Goal: Task Accomplishment & Management: Complete application form

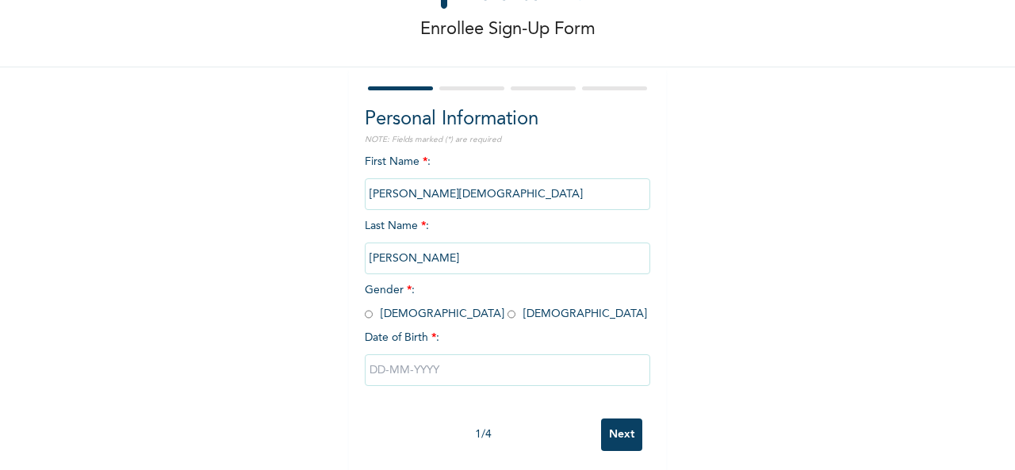
scroll to position [89, 0]
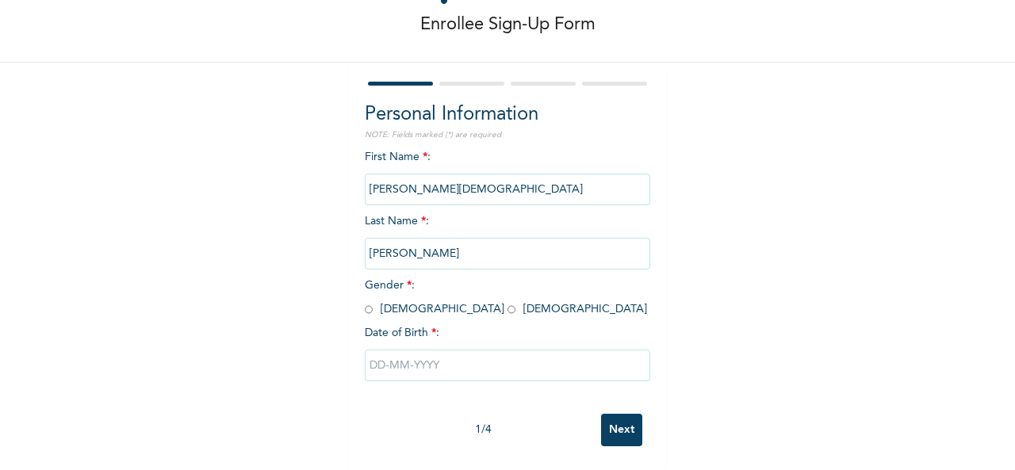
click at [365, 302] on input "radio" at bounding box center [369, 309] width 8 height 15
radio input "true"
click at [450, 350] on input "text" at bounding box center [507, 366] width 285 height 32
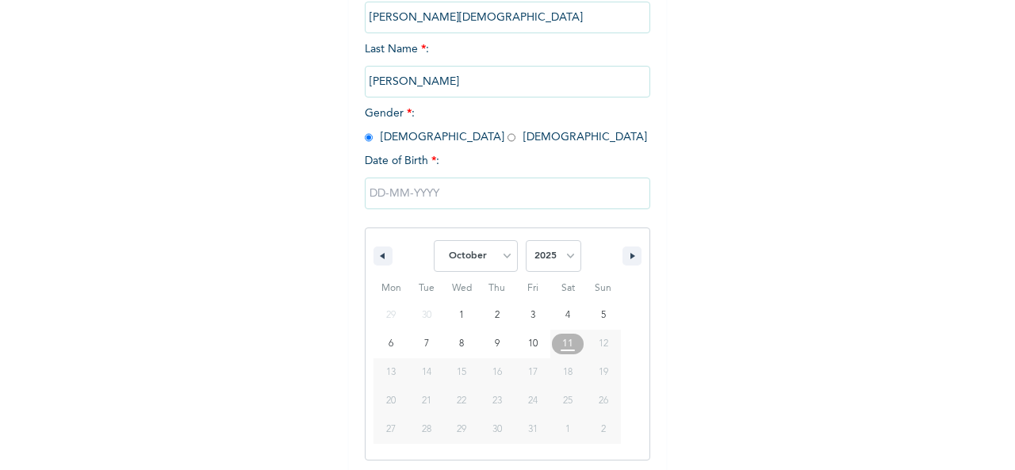
scroll to position [251, 0]
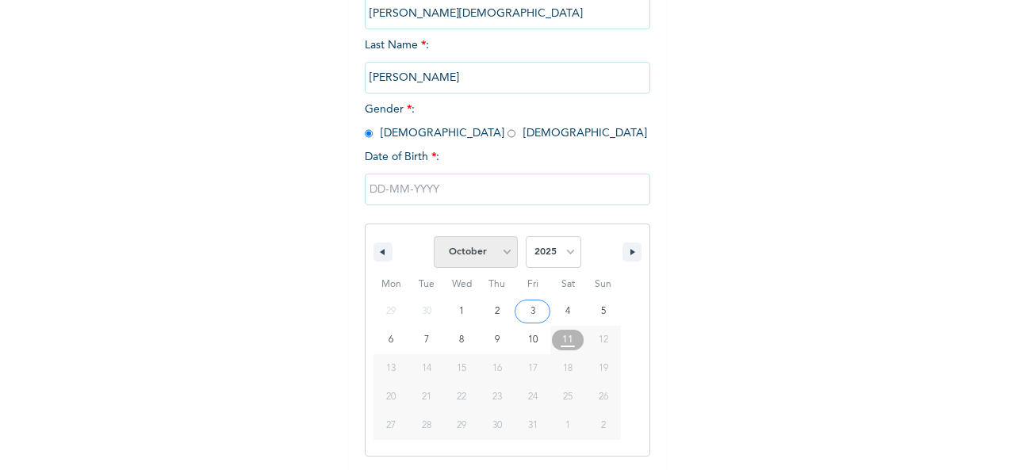
click at [499, 250] on select "January February March April May June July August September October November De…" at bounding box center [476, 252] width 84 height 32
select select "3"
click at [434, 238] on select "January February March April May June July August September October November De…" at bounding box center [476, 252] width 84 height 32
type input "[DATE]"
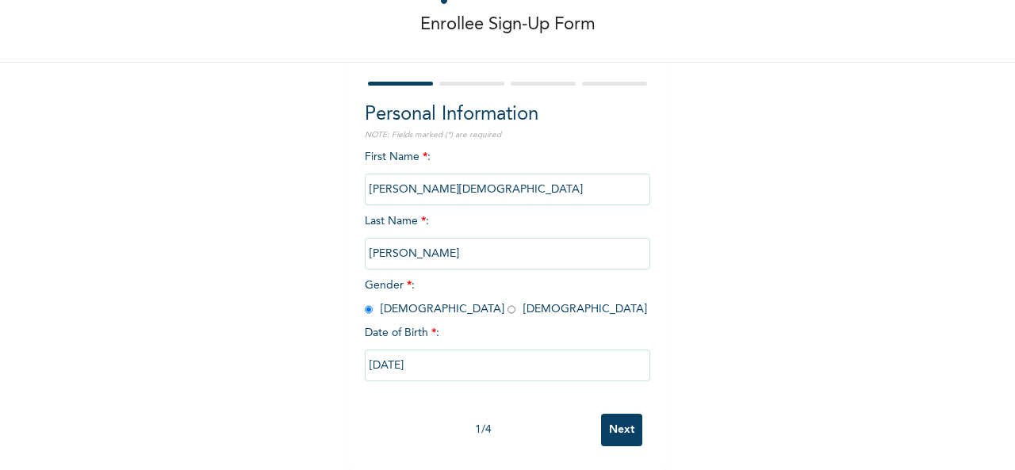
scroll to position [89, 0]
click at [520, 352] on input "[DATE]" at bounding box center [507, 366] width 285 height 32
select select "3"
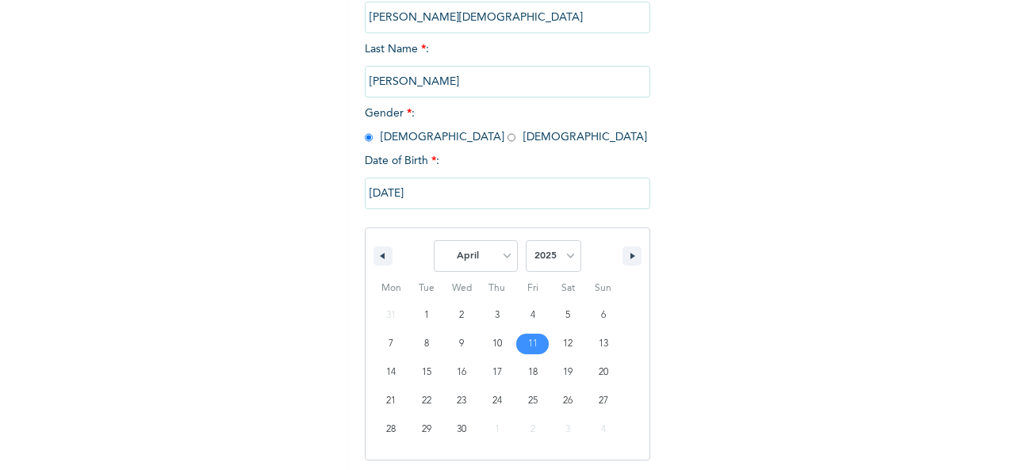
scroll to position [251, 0]
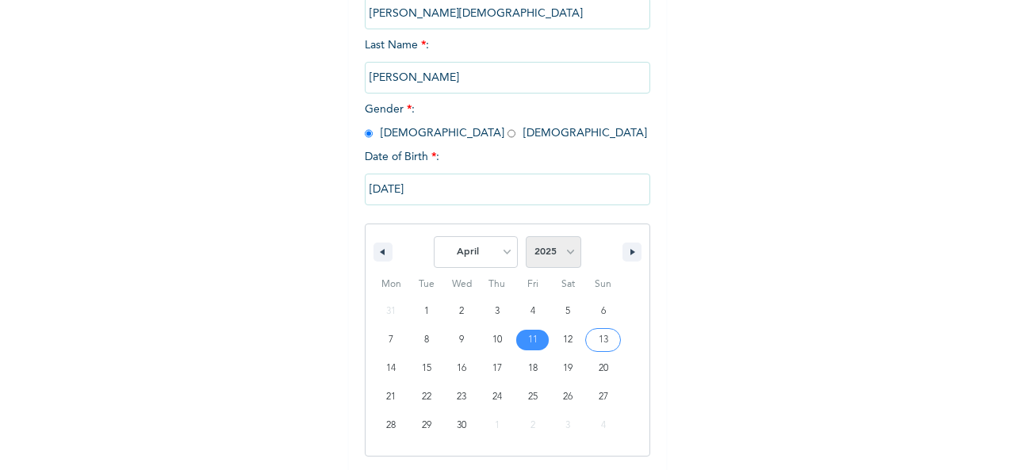
click at [563, 254] on select "2025 2024 2023 2022 2021 2020 2019 2018 2017 2016 2015 2014 2013 2012 2011 2010…" at bounding box center [553, 252] width 55 height 32
select select "1980"
click at [526, 238] on select "2025 2024 2023 2022 2021 2020 2019 2018 2017 2016 2015 2014 2013 2012 2011 2010…" at bounding box center [553, 252] width 55 height 32
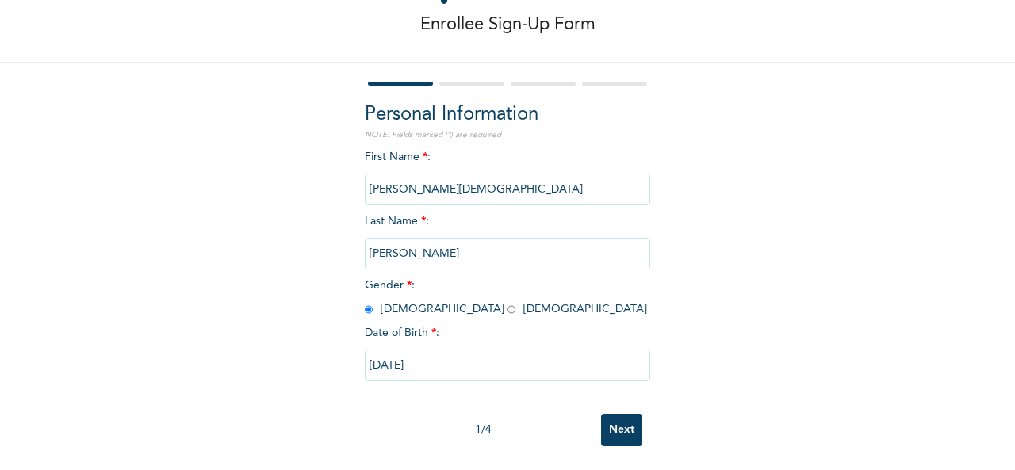
scroll to position [89, 0]
click at [428, 352] on input "[DATE]" at bounding box center [507, 366] width 285 height 32
select select "3"
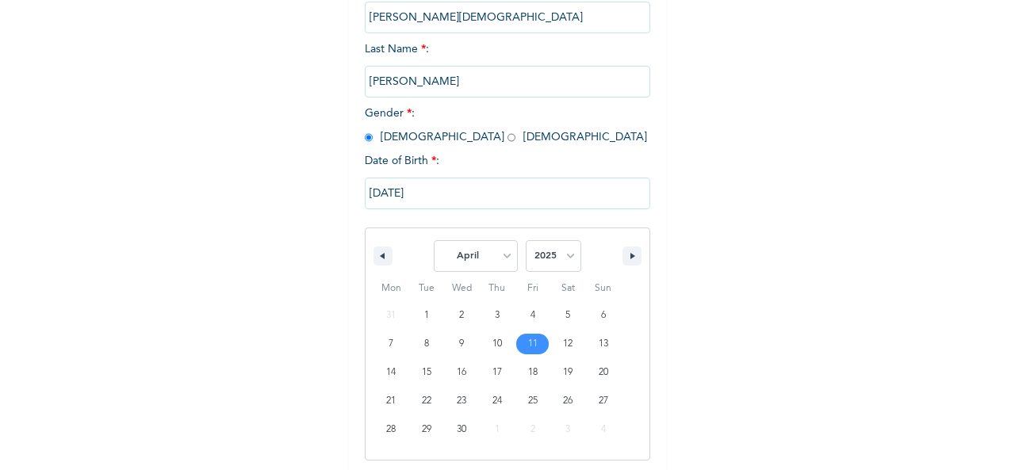
scroll to position [251, 0]
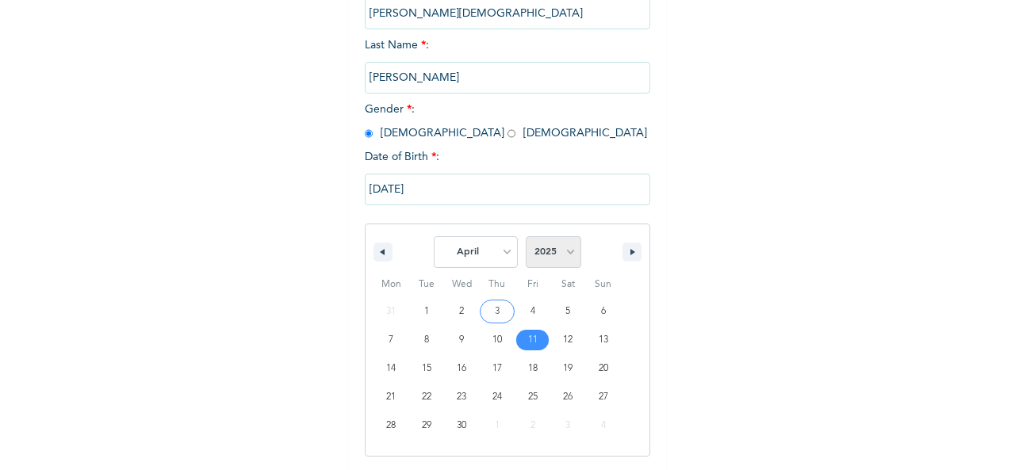
click at [564, 251] on select "2025 2024 2023 2022 2021 2020 2019 2018 2017 2016 2015 2014 2013 2012 2011 2010…" at bounding box center [553, 252] width 55 height 32
click at [526, 238] on select "2025 2024 2023 2022 2021 2020 2019 2018 2017 2016 2015 2014 2013 2012 2011 2010…" at bounding box center [553, 252] width 55 height 32
click at [561, 254] on select "2025 2024 2023 2022 2021 2020 2019 2018 2017 2016 2015 2014 2013 2012 2011 2010…" at bounding box center [553, 252] width 55 height 32
select select "1980"
click at [526, 238] on select "2025 2024 2023 2022 2021 2020 2019 2018 2017 2016 2015 2014 2013 2012 2011 2010…" at bounding box center [553, 252] width 55 height 32
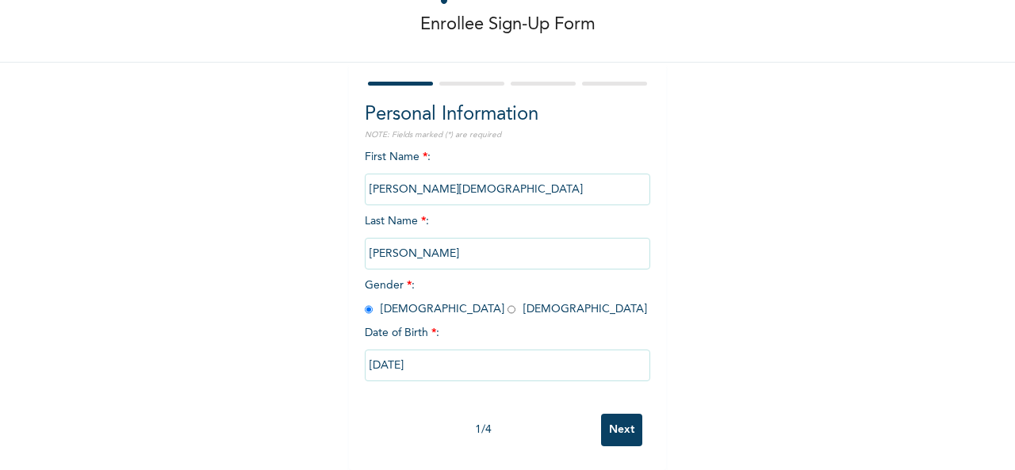
scroll to position [89, 0]
click at [422, 350] on input "[DATE]" at bounding box center [507, 366] width 285 height 32
select select "3"
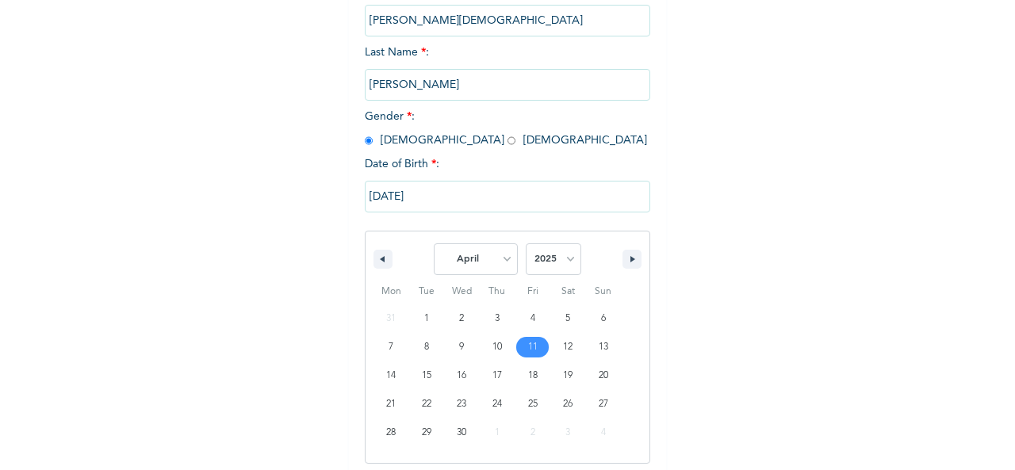
scroll to position [251, 0]
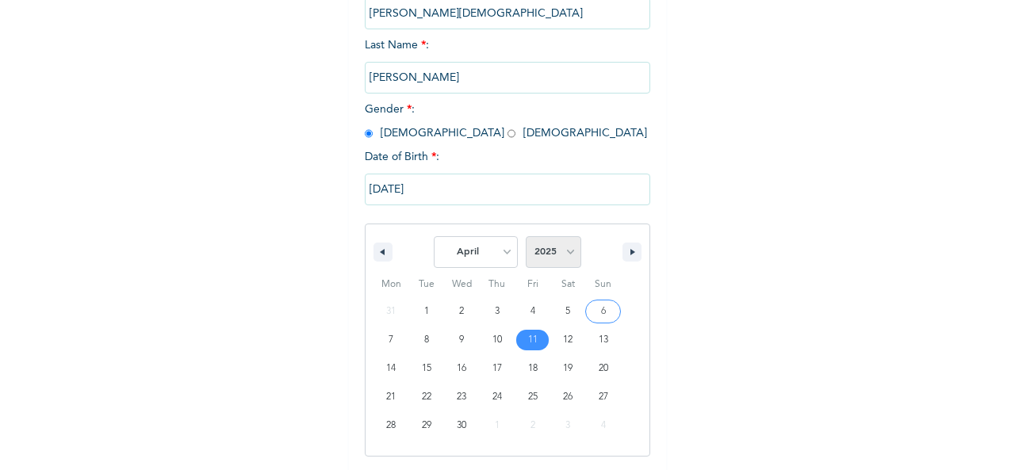
click at [564, 254] on select "2025 2024 2023 2022 2021 2020 2019 2018 2017 2016 2015 2014 2013 2012 2011 2010…" at bounding box center [553, 252] width 55 height 32
select select "1980"
click at [526, 238] on select "2025 2024 2023 2022 2021 2020 2019 2018 2017 2016 2015 2014 2013 2012 2011 2010…" at bounding box center [553, 252] width 55 height 32
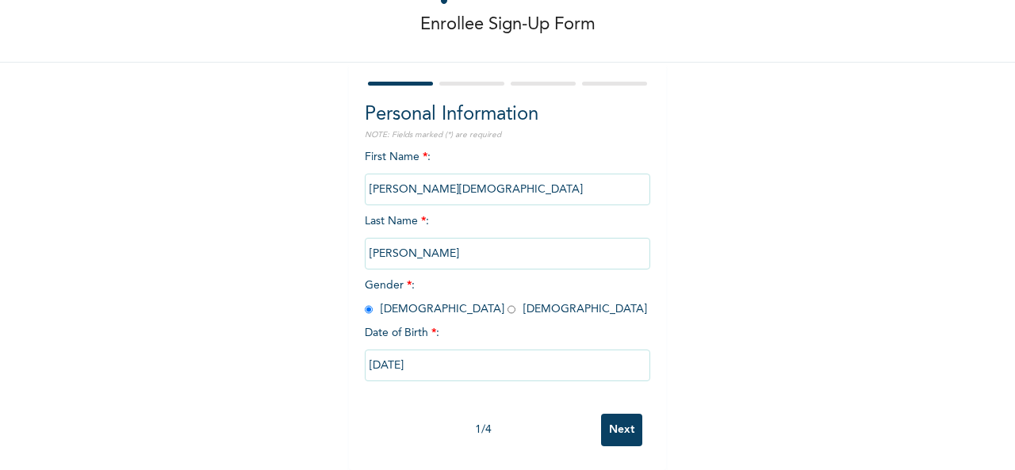
click at [396, 354] on input "[DATE]" at bounding box center [507, 366] width 285 height 32
select select "3"
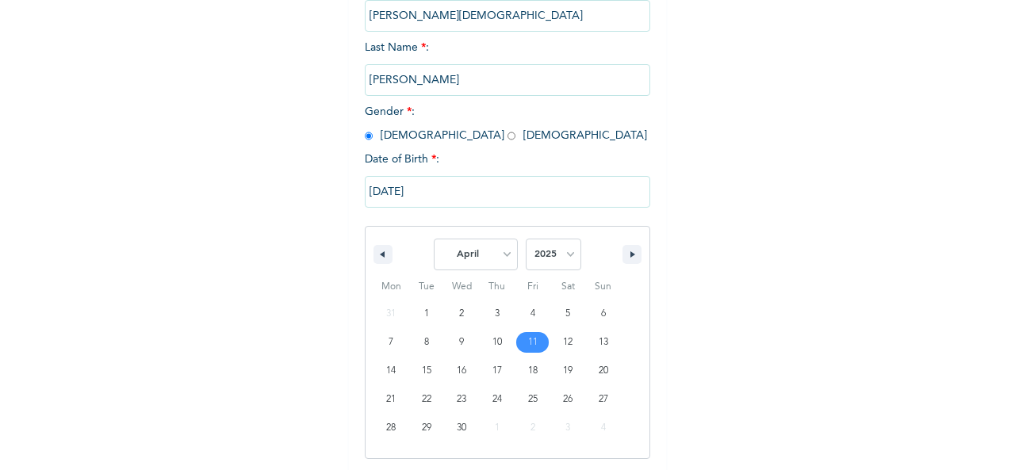
scroll to position [251, 0]
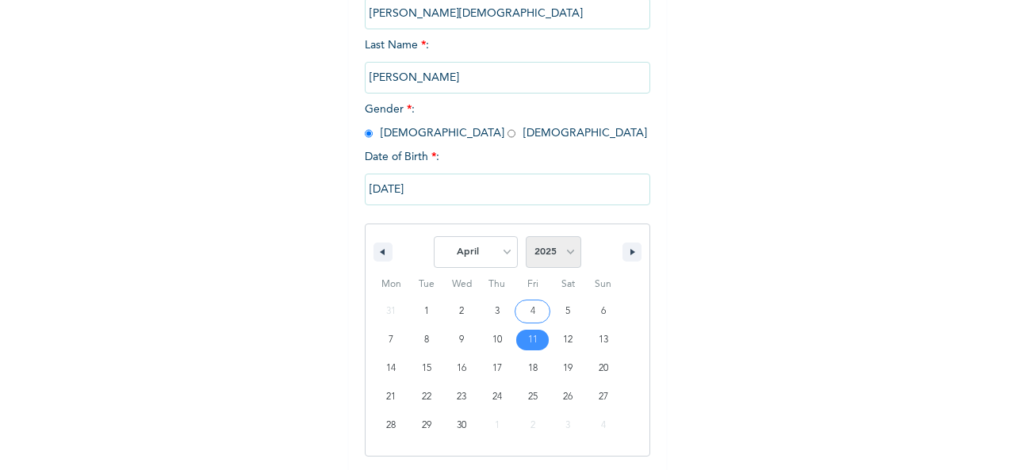
click at [566, 253] on select "2025 2024 2023 2022 2021 2020 2019 2018 2017 2016 2015 2014 2013 2012 2011 2010…" at bounding box center [553, 252] width 55 height 32
select select "1980"
click at [526, 238] on select "2025 2024 2023 2022 2021 2020 2019 2018 2017 2016 2015 2014 2013 2012 2011 2010…" at bounding box center [553, 252] width 55 height 32
click at [500, 252] on select "January February March April May June July August September October November De…" at bounding box center [476, 252] width 84 height 32
click at [434, 238] on select "January February March April May June July August September October November De…" at bounding box center [476, 252] width 84 height 32
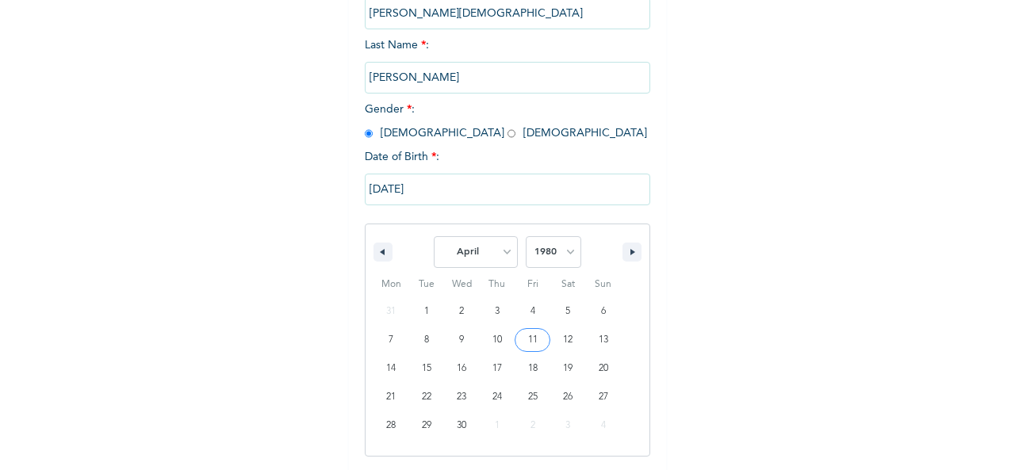
type input "[DATE]"
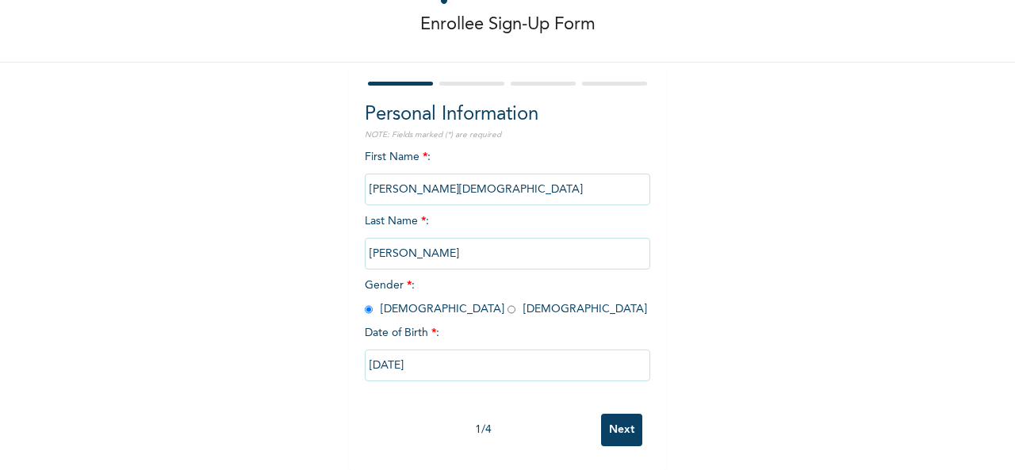
click at [614, 414] on input "Next" at bounding box center [621, 430] width 41 height 33
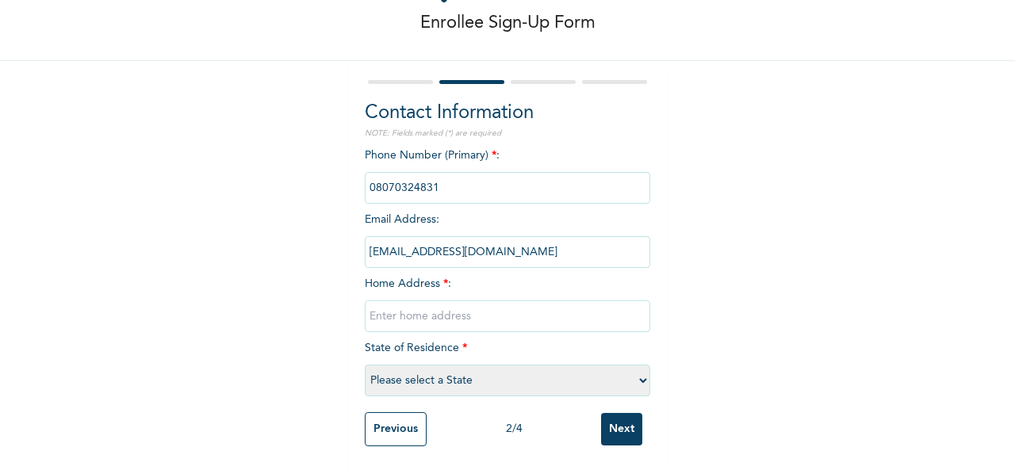
click at [371, 302] on input "text" at bounding box center [507, 316] width 285 height 32
drag, startPoint x: 640, startPoint y: 304, endPoint x: 270, endPoint y: 325, distance: 370.8
click at [270, 325] on div "Enrollee Sign-Up Form Contact Information NOTE: Fields marked (*) are required …" at bounding box center [507, 196] width 1015 height 547
type input "Deeper Life lane, back of [GEOGRAPHIC_DATA] [GEOGRAPHIC_DATA] ,off [GEOGRAPHIC_…"
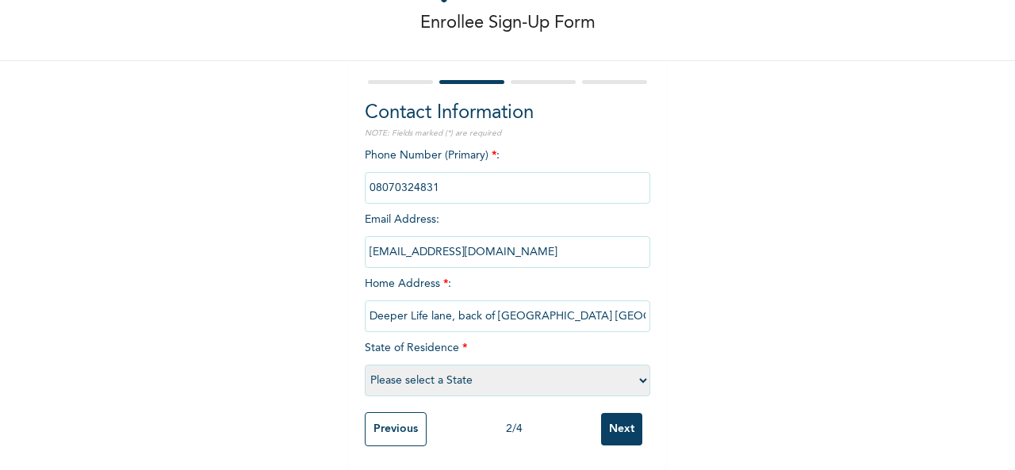
click at [744, 207] on div "Enrollee Sign-Up Form Contact Information NOTE: Fields marked (*) are required …" at bounding box center [507, 196] width 1015 height 547
click at [639, 365] on select "Please select a State [PERSON_NAME] (FCT) [PERSON_NAME] Ibom [GEOGRAPHIC_DATA] …" at bounding box center [507, 381] width 285 height 32
select select "33"
click at [365, 365] on select "Please select a State [PERSON_NAME] (FCT) [PERSON_NAME] Ibom [GEOGRAPHIC_DATA] …" at bounding box center [507, 381] width 285 height 32
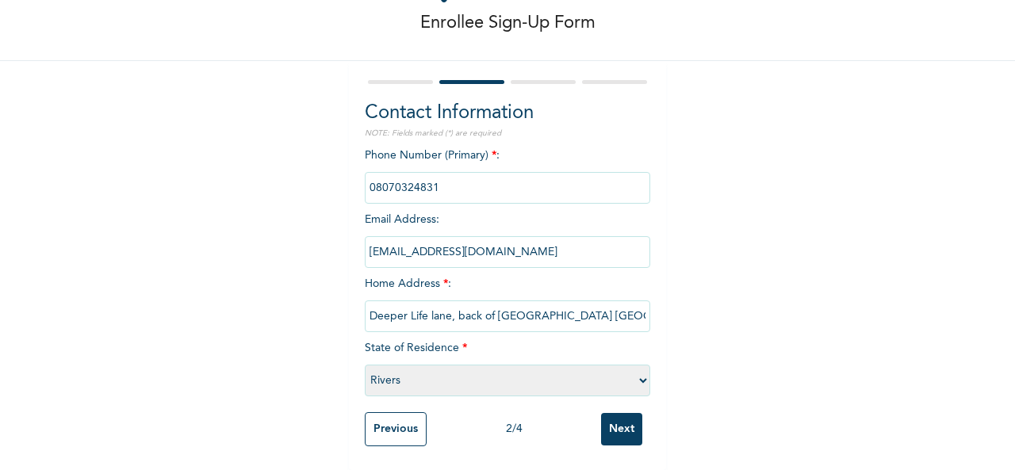
click at [618, 419] on input "Next" at bounding box center [621, 429] width 41 height 33
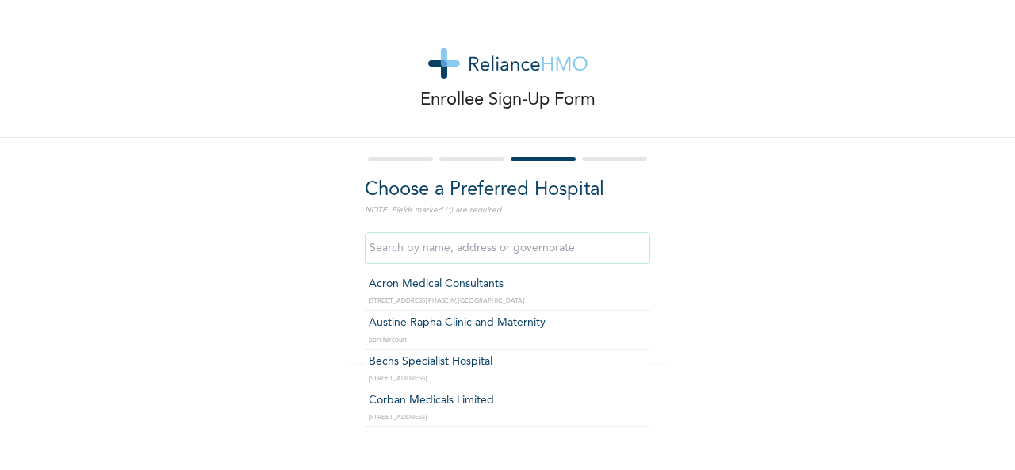
click at [572, 245] on input "text" at bounding box center [507, 248] width 285 height 32
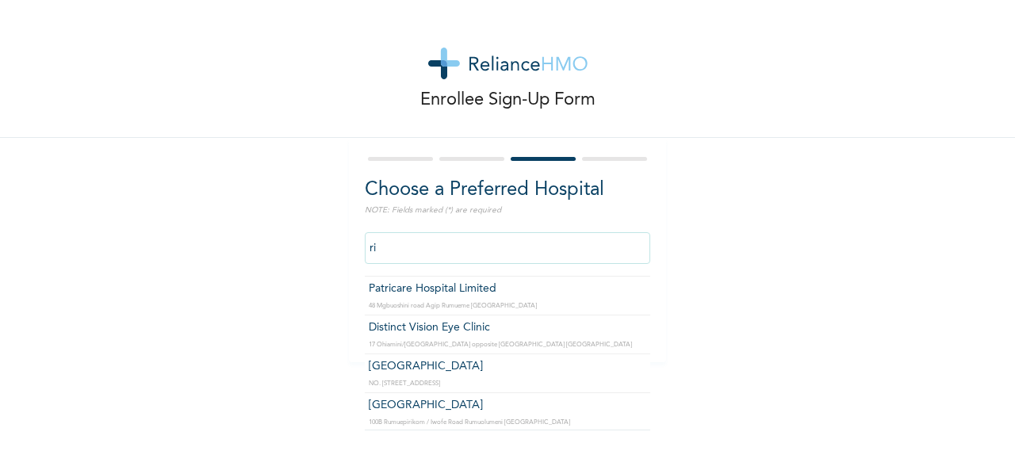
scroll to position [3231, 0]
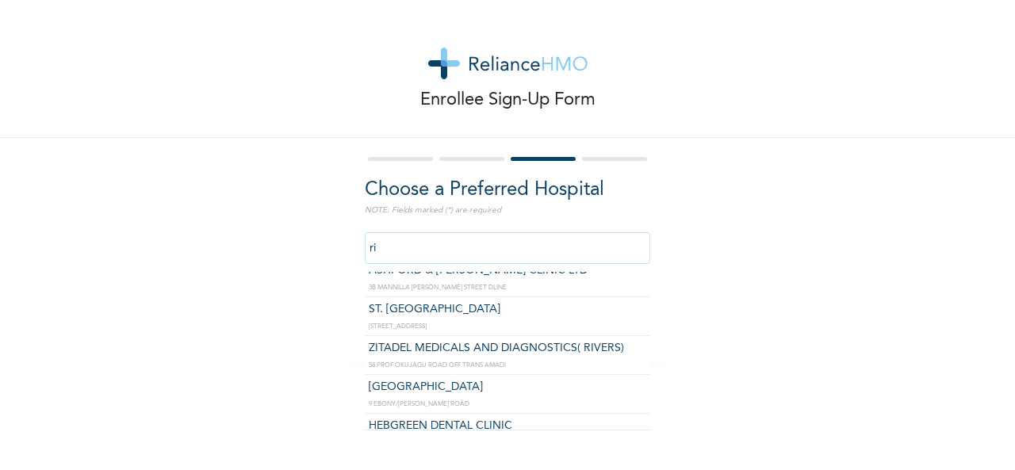
type input "r"
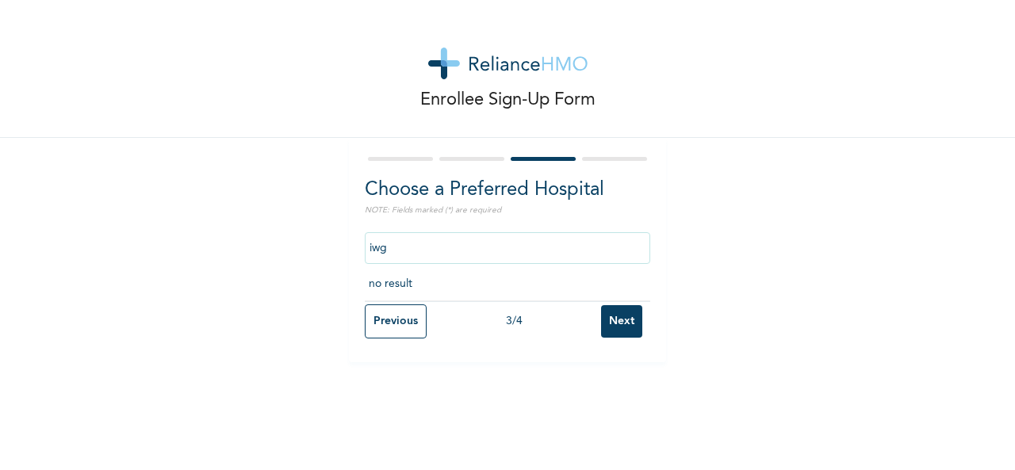
scroll to position [0, 0]
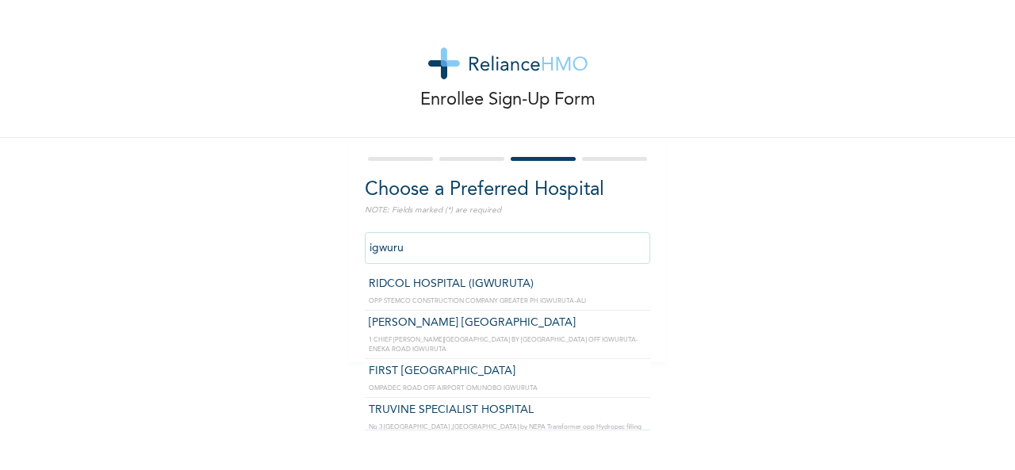
type input "igwuru"
